Goal: Use online tool/utility: Use online tool/utility

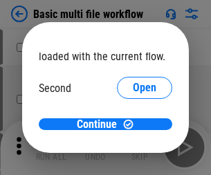
click at [133, 125] on span "Open" at bounding box center [145, 130] width 24 height 11
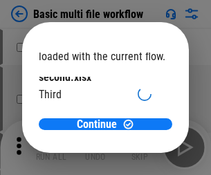
scroll to position [39, 0]
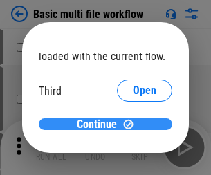
click at [100, 125] on span "Continue" at bounding box center [97, 124] width 40 height 11
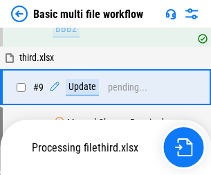
scroll to position [580, 0]
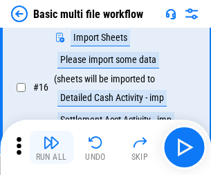
click at [51, 147] on img "button" at bounding box center [51, 142] width 17 height 17
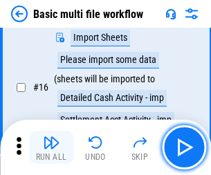
scroll to position [922, 0]
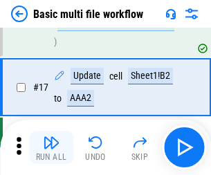
click at [51, 147] on img "button" at bounding box center [51, 142] width 17 height 17
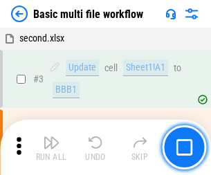
scroll to position [147, 0]
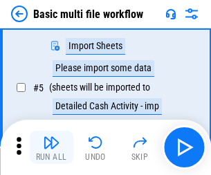
click at [51, 147] on img "button" at bounding box center [51, 142] width 17 height 17
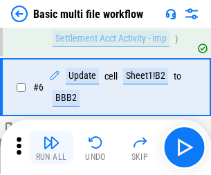
click at [51, 147] on img "button" at bounding box center [51, 142] width 17 height 17
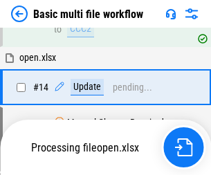
scroll to position [824, 0]
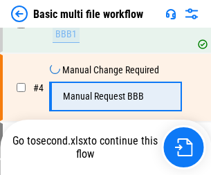
scroll to position [237, 0]
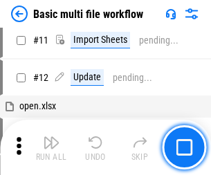
click at [51, 147] on img "button" at bounding box center [51, 142] width 17 height 17
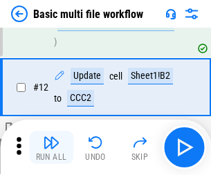
click at [51, 147] on img "button" at bounding box center [51, 142] width 17 height 17
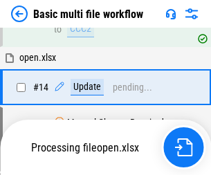
scroll to position [922, 0]
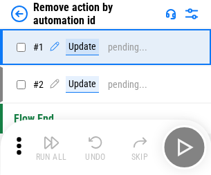
click at [51, 147] on img "button" at bounding box center [51, 142] width 17 height 17
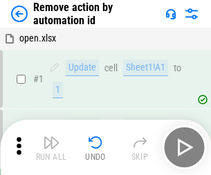
scroll to position [51, 0]
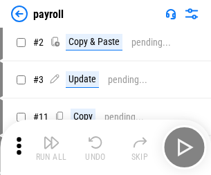
click at [51, 147] on img "button" at bounding box center [51, 142] width 17 height 17
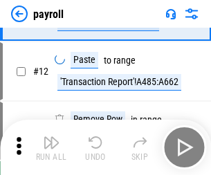
scroll to position [171, 0]
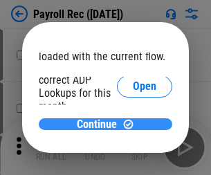
click at [100, 124] on span "Continue" at bounding box center [97, 124] width 40 height 11
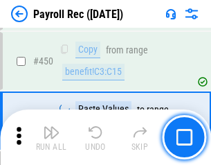
scroll to position [7238, 0]
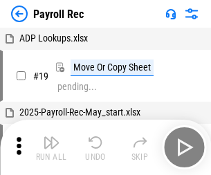
click at [51, 147] on img "button" at bounding box center [51, 142] width 17 height 17
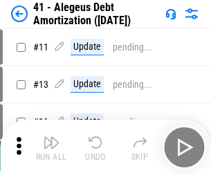
click at [51, 147] on img "button" at bounding box center [51, 142] width 17 height 17
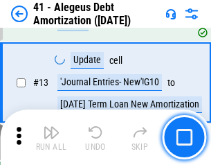
scroll to position [171, 0]
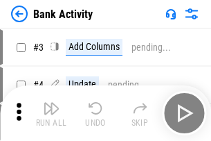
click at [51, 113] on img "button" at bounding box center [51, 108] width 17 height 17
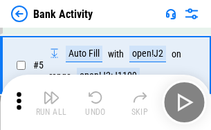
scroll to position [73, 0]
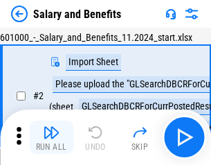
click at [51, 137] on img "button" at bounding box center [51, 132] width 17 height 17
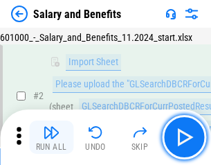
scroll to position [100, 0]
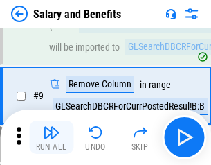
click at [51, 137] on img "button" at bounding box center [51, 132] width 17 height 17
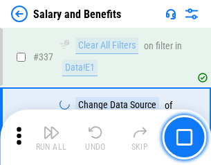
scroll to position [6483, 0]
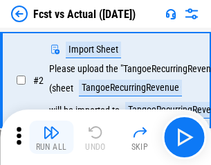
click at [51, 137] on img "button" at bounding box center [51, 132] width 17 height 17
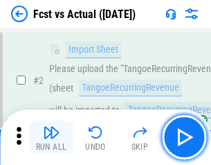
scroll to position [129, 0]
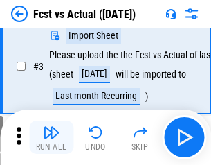
click at [51, 137] on img "button" at bounding box center [51, 132] width 17 height 17
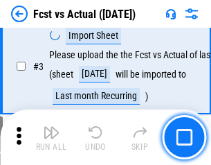
scroll to position [208, 0]
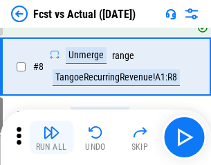
click at [51, 137] on img "button" at bounding box center [51, 132] width 17 height 17
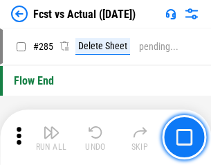
scroll to position [6553, 0]
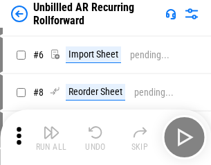
click at [51, 137] on img "button" at bounding box center [51, 132] width 17 height 17
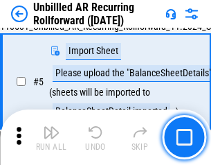
scroll to position [130, 0]
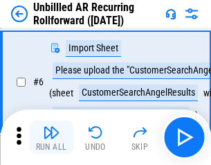
click at [51, 137] on img "button" at bounding box center [51, 132] width 17 height 17
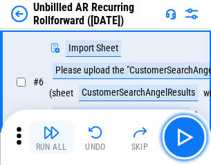
scroll to position [223, 0]
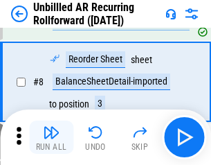
click at [51, 137] on img "button" at bounding box center [51, 132] width 17 height 17
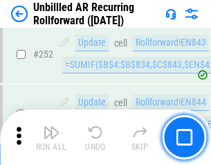
scroll to position [4703, 0]
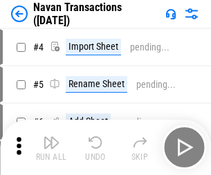
click at [51, 137] on img "button" at bounding box center [51, 142] width 17 height 17
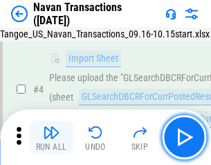
scroll to position [119, 0]
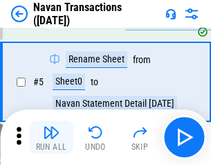
click at [51, 137] on img "button" at bounding box center [51, 132] width 17 height 17
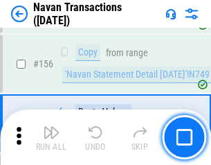
scroll to position [4489, 0]
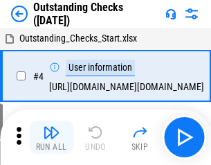
click at [51, 137] on img "button" at bounding box center [51, 132] width 17 height 17
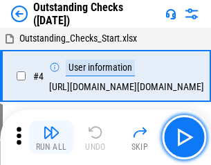
scroll to position [145, 0]
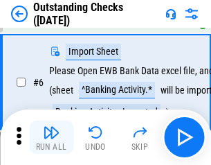
click at [51, 137] on img "button" at bounding box center [51, 132] width 17 height 17
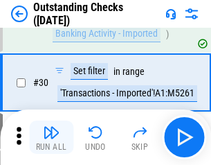
click at [51, 137] on img "button" at bounding box center [51, 132] width 17 height 17
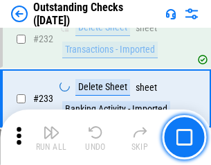
scroll to position [4205, 0]
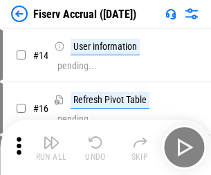
click at [51, 137] on img "button" at bounding box center [51, 142] width 17 height 17
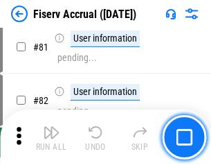
scroll to position [1820, 0]
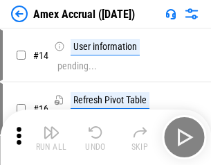
click at [51, 137] on img "button" at bounding box center [51, 132] width 17 height 17
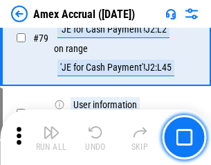
scroll to position [1797, 0]
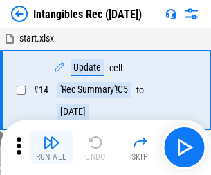
click at [51, 147] on img "button" at bounding box center [51, 142] width 17 height 17
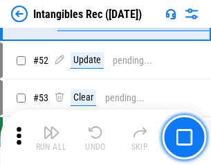
scroll to position [539, 0]
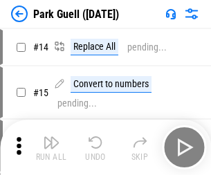
click at [51, 137] on img "button" at bounding box center [51, 142] width 17 height 17
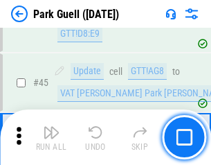
scroll to position [1732, 0]
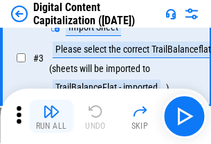
click at [51, 116] on img "button" at bounding box center [51, 111] width 17 height 17
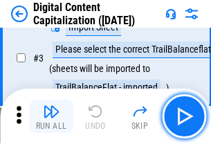
scroll to position [129, 0]
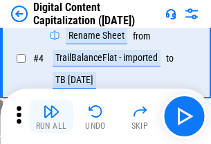
click at [51, 116] on img "button" at bounding box center [51, 111] width 17 height 17
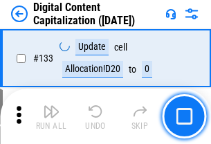
scroll to position [1468, 0]
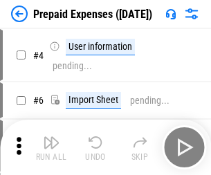
click at [51, 137] on img "button" at bounding box center [51, 142] width 17 height 17
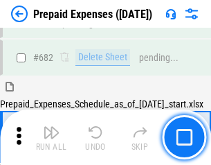
scroll to position [3807, 0]
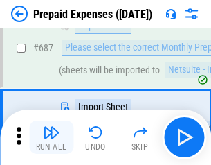
click at [51, 137] on img "button" at bounding box center [51, 132] width 17 height 17
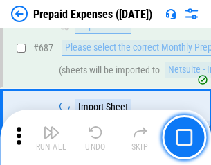
scroll to position [3878, 0]
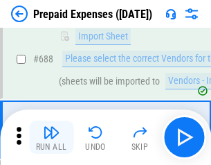
click at [51, 137] on img "button" at bounding box center [51, 132] width 17 height 17
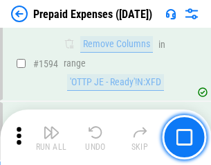
scroll to position [13482, 0]
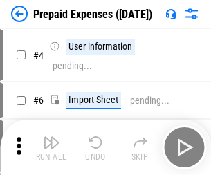
click at [51, 147] on img "button" at bounding box center [51, 142] width 17 height 17
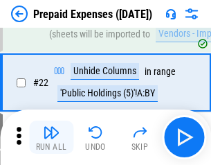
click at [51, 137] on img "button" at bounding box center [51, 132] width 17 height 17
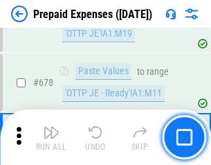
scroll to position [4822, 0]
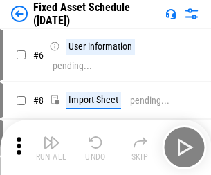
click at [51, 147] on img "button" at bounding box center [51, 142] width 17 height 17
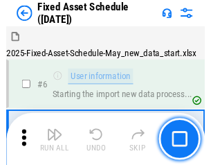
scroll to position [145, 0]
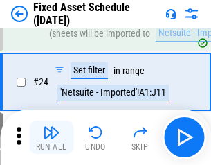
click at [51, 137] on img "button" at bounding box center [51, 132] width 17 height 17
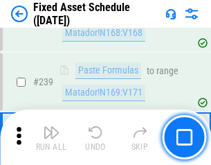
scroll to position [4289, 0]
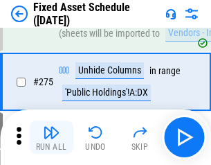
click at [51, 137] on img "button" at bounding box center [51, 132] width 17 height 17
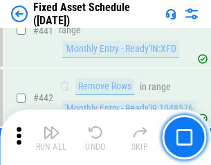
scroll to position [6190, 0]
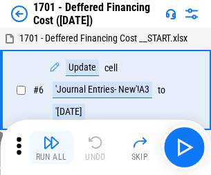
click at [51, 147] on img "button" at bounding box center [51, 142] width 17 height 17
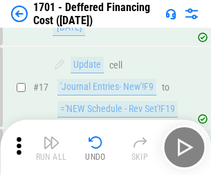
scroll to position [166, 0]
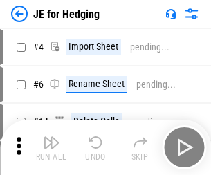
click at [51, 137] on img "button" at bounding box center [51, 142] width 17 height 17
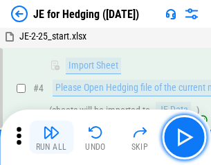
scroll to position [78, 0]
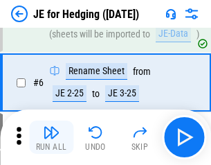
click at [51, 137] on img "button" at bounding box center [51, 132] width 17 height 17
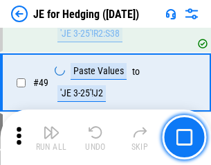
scroll to position [897, 0]
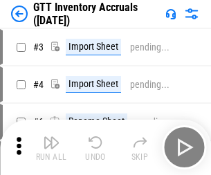
click at [51, 137] on img "button" at bounding box center [51, 142] width 17 height 17
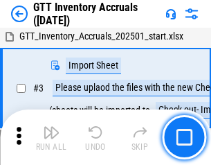
scroll to position [89, 0]
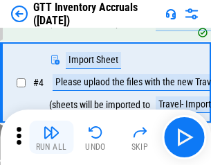
click at [51, 137] on img "button" at bounding box center [51, 132] width 17 height 17
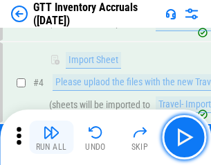
scroll to position [160, 0]
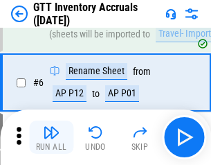
click at [51, 137] on img "button" at bounding box center [51, 132] width 17 height 17
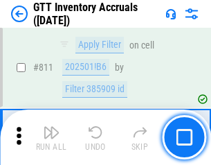
scroll to position [10510, 0]
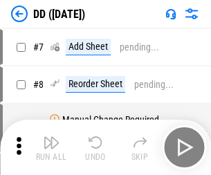
click at [51, 147] on img "button" at bounding box center [51, 142] width 17 height 17
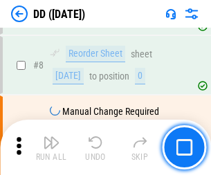
scroll to position [134, 0]
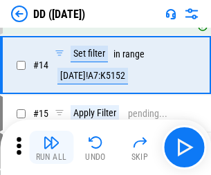
click at [51, 147] on img "button" at bounding box center [51, 142] width 17 height 17
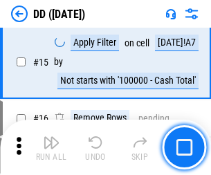
scroll to position [356, 0]
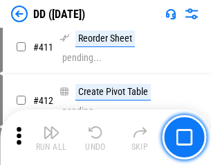
click at [51, 137] on img "button" at bounding box center [51, 132] width 17 height 17
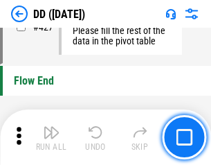
scroll to position [6627, 0]
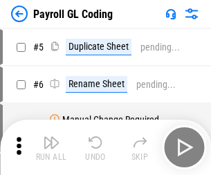
click at [51, 147] on img "button" at bounding box center [51, 142] width 17 height 17
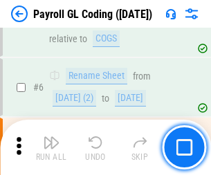
scroll to position [166, 0]
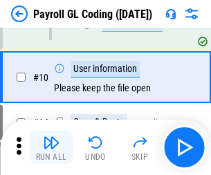
click at [51, 147] on img "button" at bounding box center [51, 142] width 17 height 17
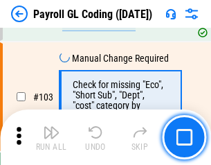
scroll to position [3249, 0]
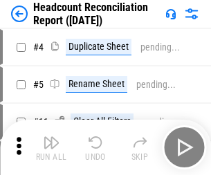
click at [51, 147] on img "button" at bounding box center [51, 142] width 17 height 17
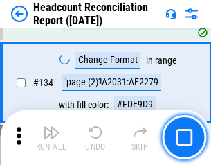
scroll to position [1664, 0]
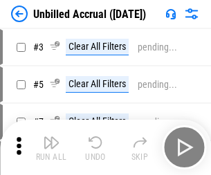
click at [51, 147] on img "button" at bounding box center [51, 142] width 17 height 17
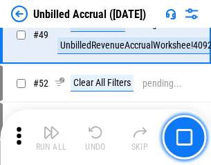
scroll to position [1256, 0]
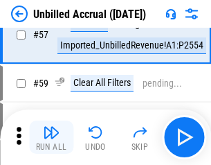
click at [51, 137] on img "button" at bounding box center [51, 132] width 17 height 17
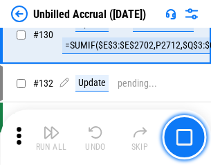
scroll to position [4124, 0]
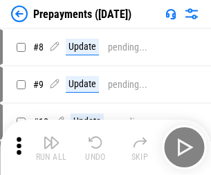
click at [51, 147] on img "button" at bounding box center [51, 142] width 17 height 17
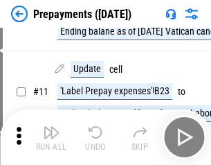
scroll to position [87, 0]
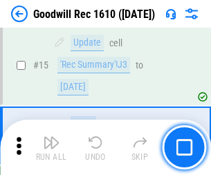
scroll to position [237, 0]
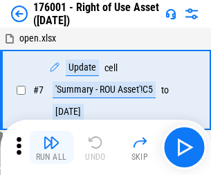
click at [51, 147] on img "button" at bounding box center [51, 142] width 17 height 17
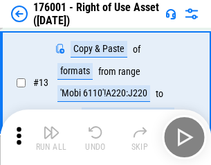
scroll to position [89, 0]
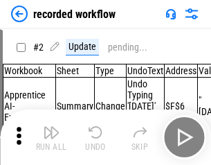
click at [51, 137] on img "button" at bounding box center [51, 132] width 17 height 17
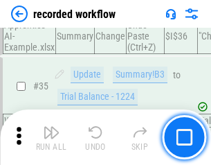
scroll to position [4328, 0]
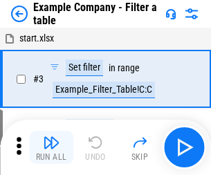
click at [51, 147] on img "button" at bounding box center [51, 142] width 17 height 17
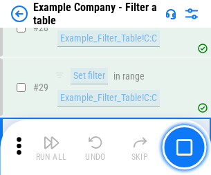
scroll to position [1267, 0]
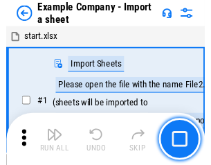
scroll to position [116, 0]
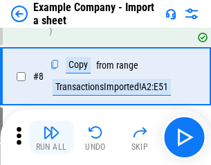
click at [51, 137] on img "button" at bounding box center [51, 132] width 17 height 17
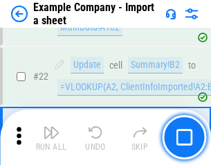
scroll to position [306, 0]
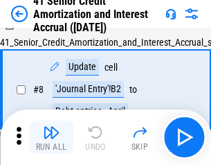
click at [51, 137] on img "button" at bounding box center [51, 132] width 17 height 17
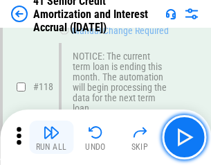
scroll to position [1306, 0]
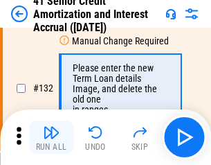
click at [51, 137] on img "button" at bounding box center [51, 132] width 17 height 17
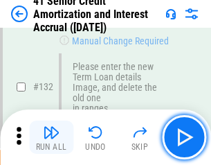
scroll to position [1447, 0]
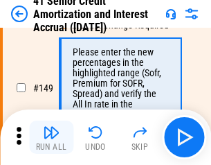
click at [51, 137] on img "button" at bounding box center [51, 132] width 17 height 17
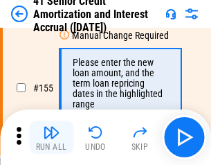
click at [51, 137] on img "button" at bounding box center [51, 132] width 17 height 17
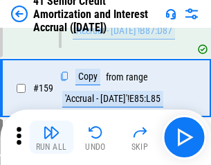
click at [51, 137] on img "button" at bounding box center [51, 132] width 17 height 17
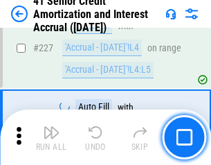
scroll to position [3101, 0]
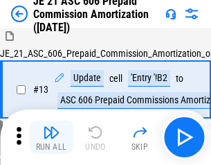
click at [51, 137] on img "button" at bounding box center [51, 132] width 17 height 17
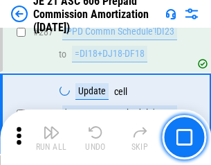
scroll to position [2548, 0]
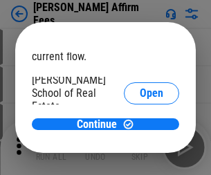
click at [140, 161] on span "Open" at bounding box center [152, 166] width 24 height 11
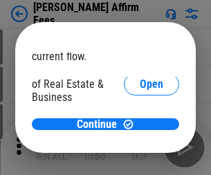
click at [140, 145] on span "Open" at bounding box center [152, 150] width 24 height 11
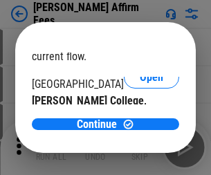
click at [140, 129] on span "Open" at bounding box center [152, 134] width 24 height 11
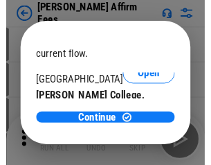
scroll to position [217, 0]
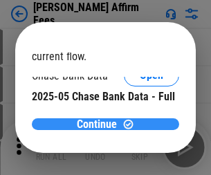
click at [100, 124] on span "Continue" at bounding box center [97, 124] width 40 height 11
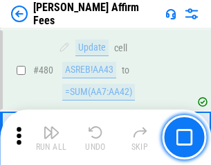
scroll to position [3765, 0]
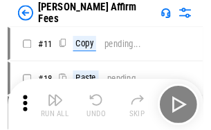
scroll to position [14, 0]
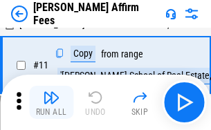
click at [51, 102] on img "button" at bounding box center [51, 97] width 17 height 17
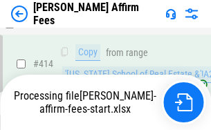
scroll to position [2849, 0]
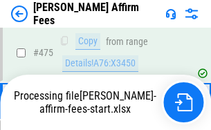
scroll to position [3631, 0]
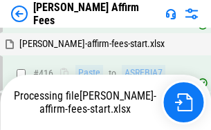
scroll to position [2931, 0]
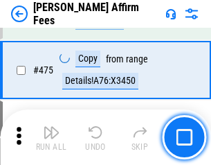
scroll to position [3614, 0]
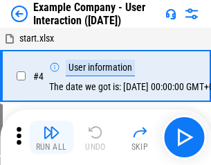
click at [51, 137] on img "button" at bounding box center [51, 132] width 17 height 17
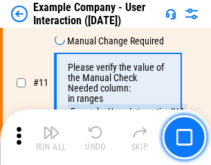
scroll to position [300, 0]
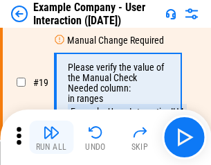
click at [51, 137] on img "button" at bounding box center [51, 132] width 17 height 17
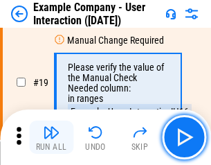
click at [51, 137] on img "button" at bounding box center [51, 132] width 17 height 17
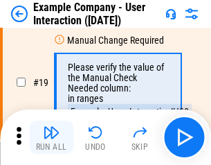
click at [51, 137] on img "button" at bounding box center [51, 132] width 17 height 17
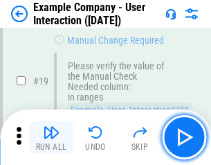
scroll to position [382, 0]
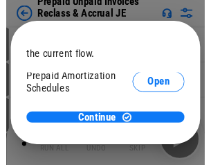
scroll to position [82, 0]
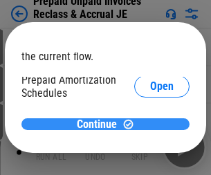
click at [100, 124] on span "Continue" at bounding box center [97, 124] width 40 height 11
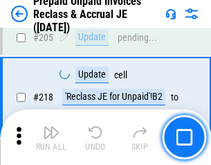
scroll to position [1795, 0]
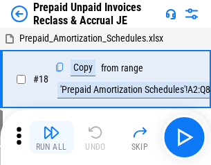
click at [51, 137] on img "button" at bounding box center [51, 132] width 17 height 17
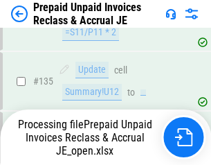
scroll to position [1795, 0]
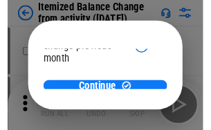
scroll to position [101, 0]
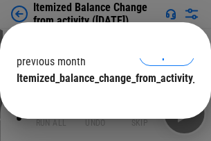
click at [100, 100] on span "Continue" at bounding box center [97, 105] width 40 height 11
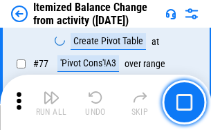
scroll to position [1354, 0]
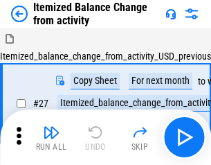
scroll to position [21, 0]
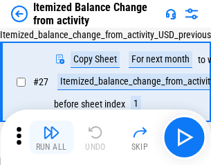
click at [51, 137] on img "button" at bounding box center [51, 132] width 17 height 17
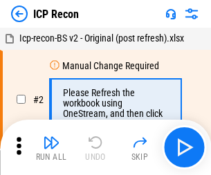
scroll to position [6, 0]
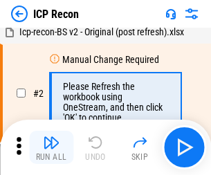
click at [51, 147] on img "button" at bounding box center [51, 142] width 17 height 17
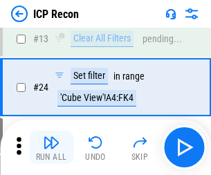
click at [51, 147] on img "button" at bounding box center [51, 142] width 17 height 17
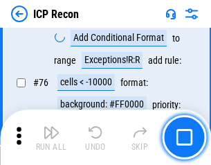
scroll to position [1244, 0]
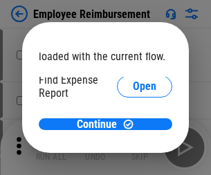
click at [133, 161] on span "Open" at bounding box center [145, 166] width 24 height 11
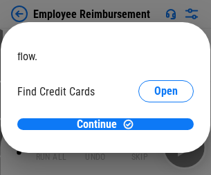
scroll to position [81, 0]
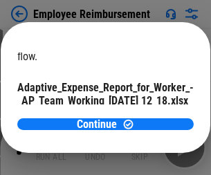
click at [154, 116] on span "Open" at bounding box center [166, 121] width 24 height 11
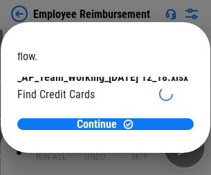
scroll to position [144, 0]
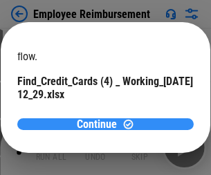
click at [100, 124] on span "Continue" at bounding box center [97, 124] width 40 height 11
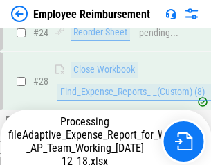
scroll to position [647, 0]
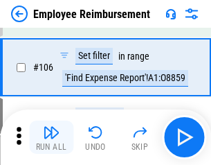
click at [51, 137] on img "button" at bounding box center [51, 132] width 17 height 17
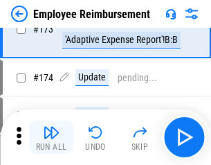
click at [51, 137] on img "button" at bounding box center [51, 132] width 17 height 17
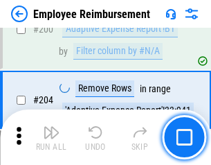
scroll to position [3503, 0]
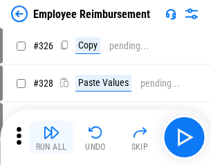
click at [51, 137] on img "button" at bounding box center [51, 132] width 17 height 17
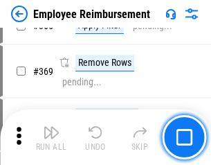
click at [51, 137] on img "button" at bounding box center [51, 132] width 17 height 17
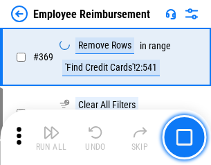
scroll to position [7138, 0]
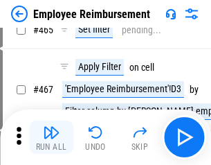
click at [51, 137] on img "button" at bounding box center [51, 132] width 17 height 17
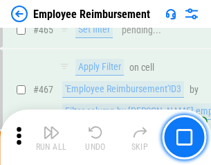
click at [51, 137] on img "button" at bounding box center [51, 132] width 17 height 17
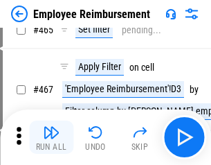
click at [51, 137] on img "button" at bounding box center [51, 132] width 17 height 17
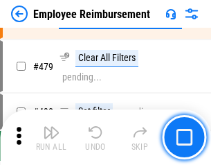
scroll to position [8551, 0]
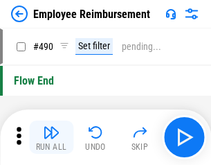
click at [51, 137] on img "button" at bounding box center [51, 132] width 17 height 17
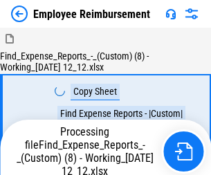
scroll to position [47, 0]
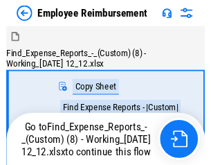
scroll to position [47, 0]
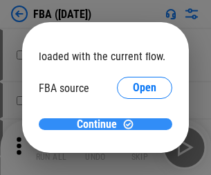
click at [100, 125] on span "Continue" at bounding box center [97, 124] width 40 height 11
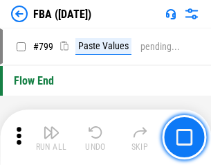
scroll to position [12395, 0]
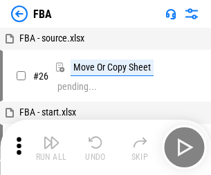
scroll to position [14, 0]
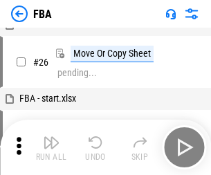
click at [51, 147] on img "button" at bounding box center [51, 142] width 17 height 17
